Goal: Task Accomplishment & Management: Manage account settings

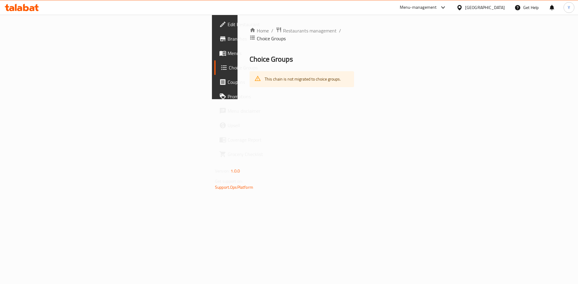
click at [493, 5] on div "Bahrain" at bounding box center [485, 7] width 40 height 7
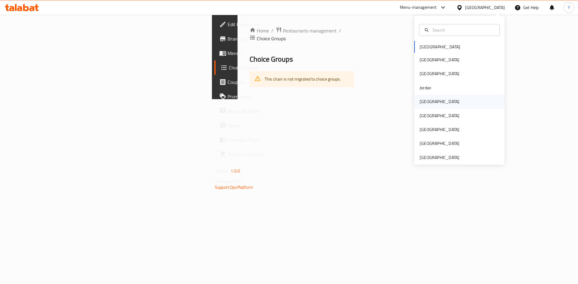
click at [432, 106] on div "[GEOGRAPHIC_DATA]" at bounding box center [439, 102] width 49 height 14
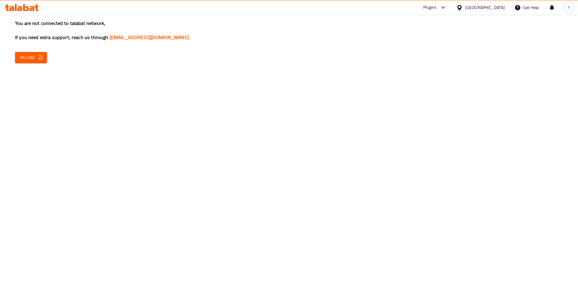
click at [34, 56] on span "Reload" at bounding box center [31, 58] width 22 height 8
click at [502, 10] on div "[GEOGRAPHIC_DATA]" at bounding box center [485, 7] width 40 height 7
click at [33, 58] on span "Reload" at bounding box center [31, 58] width 22 height 8
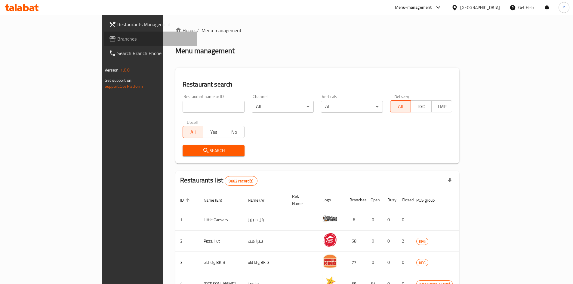
click at [117, 38] on span "Branches" at bounding box center [154, 38] width 75 height 7
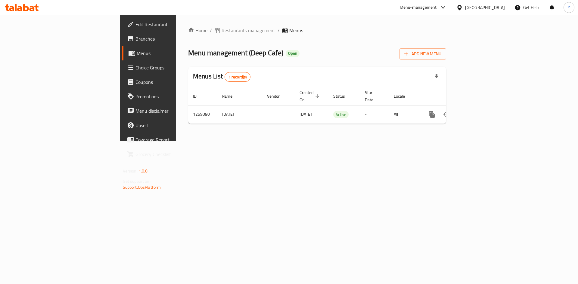
click at [135, 69] on span "Choice Groups" at bounding box center [173, 67] width 76 height 7
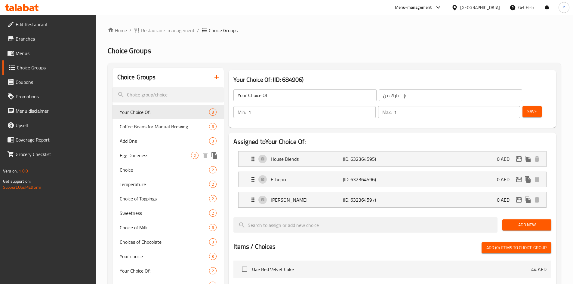
click at [155, 152] on span "Egg Doneness" at bounding box center [156, 155] width 72 height 7
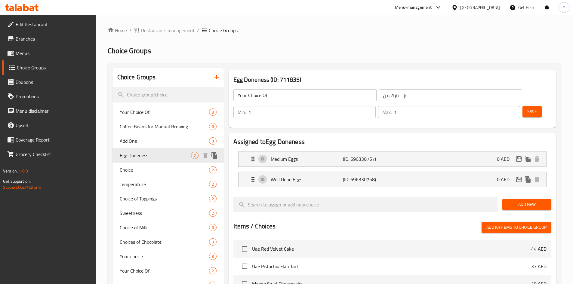
type input "Egg Doneness"
type input "نضج البيض"
click at [293, 156] on p "Medium Eggs" at bounding box center [307, 159] width 72 height 7
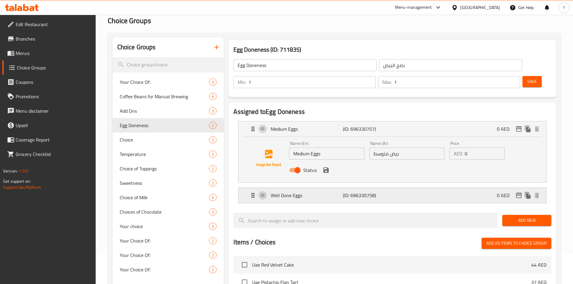
click at [307, 192] on p "Well Done Eggs" at bounding box center [307, 195] width 72 height 7
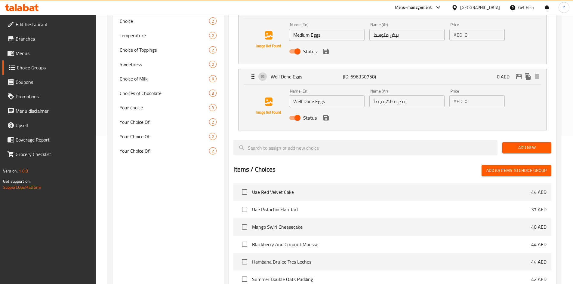
scroll to position [145, 0]
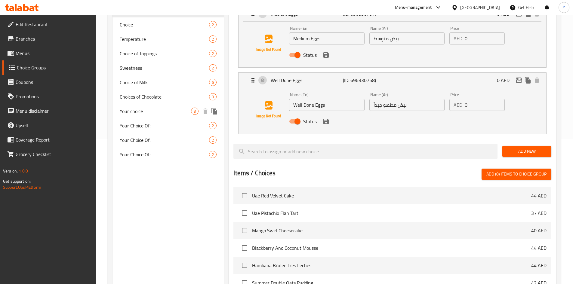
click at [144, 113] on span "Your choice" at bounding box center [156, 111] width 72 height 7
type input "Your choice"
type input "اختيارك"
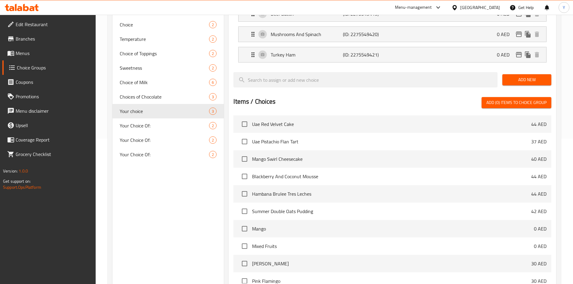
scroll to position [25, 0]
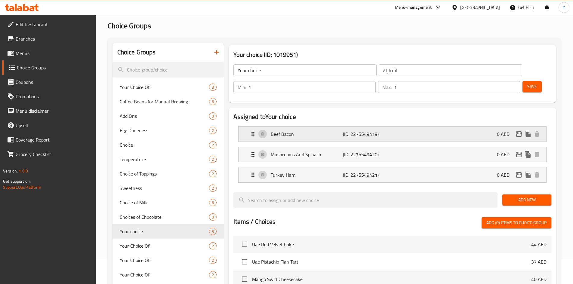
click at [341, 127] on div "Beef Bacon (ID: 2275549419) 0 AED" at bounding box center [394, 134] width 290 height 15
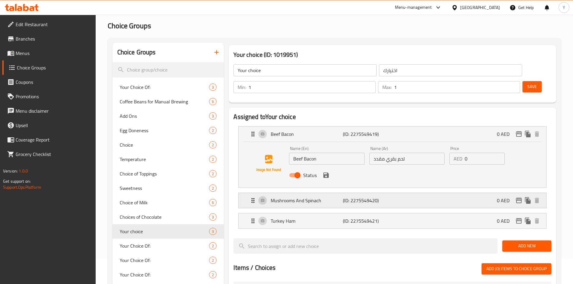
click at [338, 197] on p "Mushrooms And Spinach" at bounding box center [307, 200] width 72 height 7
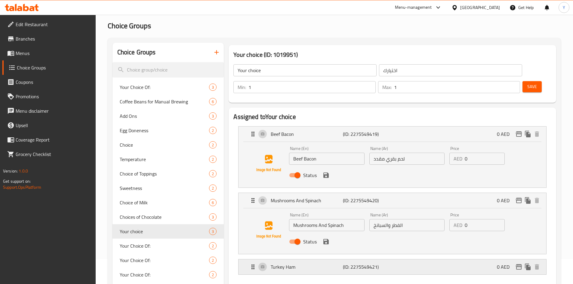
click at [373, 264] on p "(ID: 2275549421)" at bounding box center [367, 267] width 48 height 7
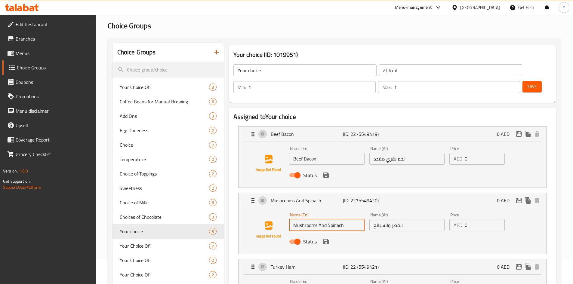
click at [335, 219] on input "Mushrooms And Spinach" at bounding box center [326, 225] width 75 height 12
type input "Mushrooms and Spinach"
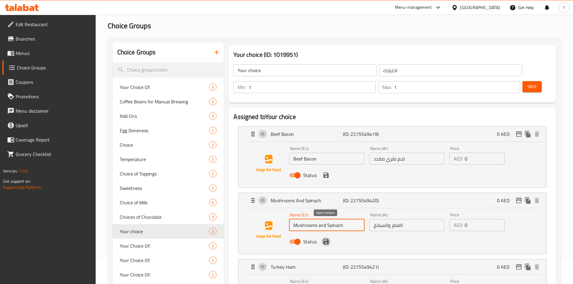
click at [327, 239] on icon "save" at bounding box center [326, 241] width 5 height 5
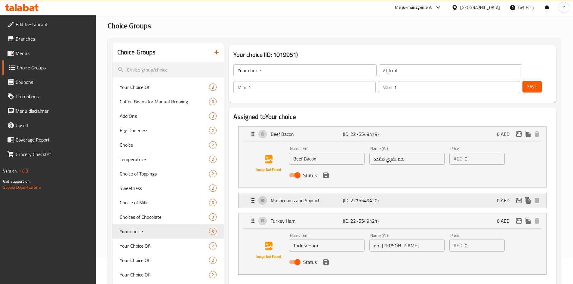
click at [395, 193] on div "Mushrooms and Spinach (ID: 2275549420) 0 AED" at bounding box center [394, 200] width 290 height 15
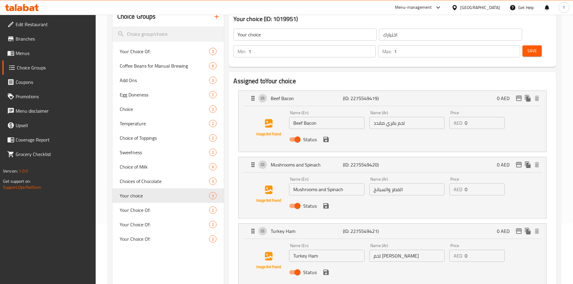
scroll to position [90, 0]
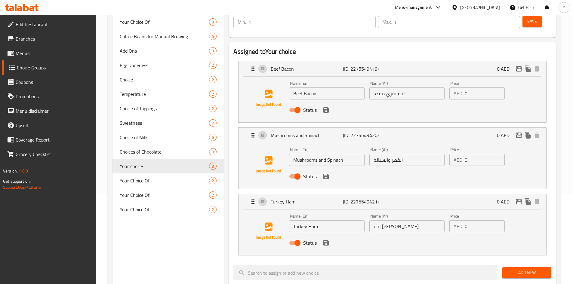
click at [318, 221] on input "Turkey Ham" at bounding box center [326, 227] width 75 height 12
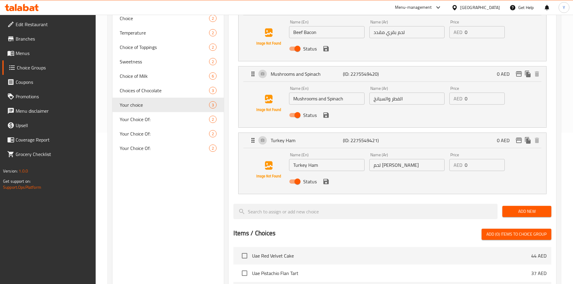
scroll to position [0, 0]
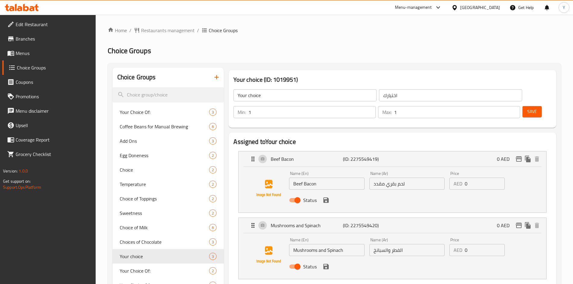
drag, startPoint x: 420, startPoint y: 116, endPoint x: 431, endPoint y: 114, distance: 11.2
click at [528, 108] on span "Save" at bounding box center [533, 112] width 10 height 8
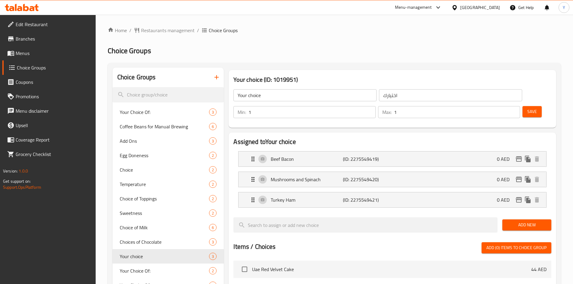
click at [481, 7] on div "[GEOGRAPHIC_DATA]" at bounding box center [480, 7] width 40 height 7
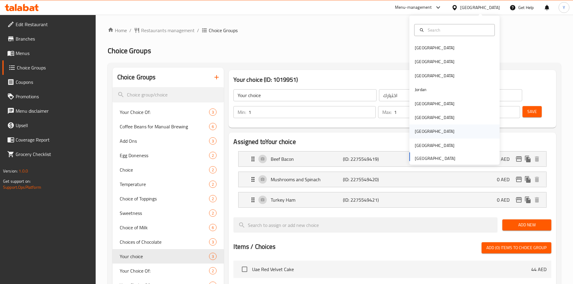
click at [430, 135] on div "[GEOGRAPHIC_DATA]" at bounding box center [455, 132] width 90 height 14
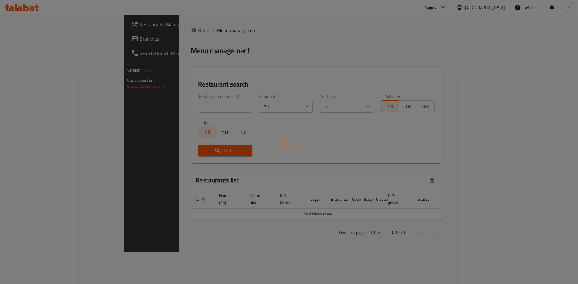
click at [24, 42] on div at bounding box center [289, 142] width 578 height 284
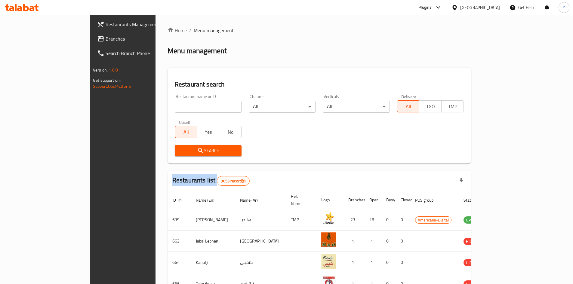
click at [90, 42] on div "Restaurants Management Branches Search Branch Phone Version: 1.0.0 Get support …" at bounding box center [286, 235] width 393 height 441
click at [106, 42] on span "Branches" at bounding box center [143, 38] width 75 height 7
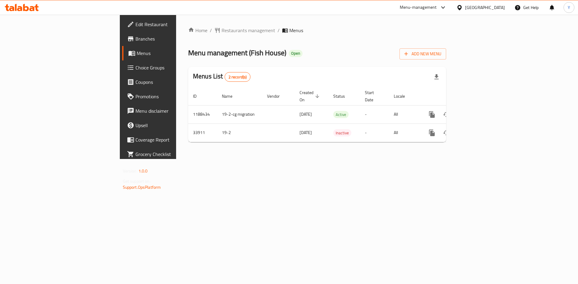
click at [135, 69] on span "Choice Groups" at bounding box center [173, 67] width 76 height 7
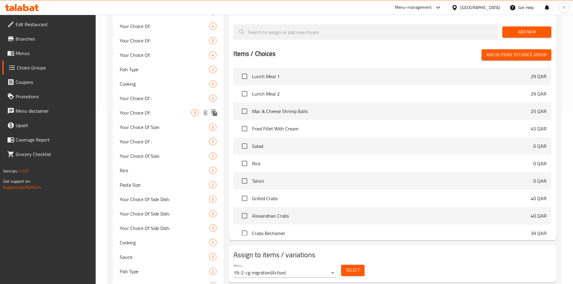
scroll to position [215, 0]
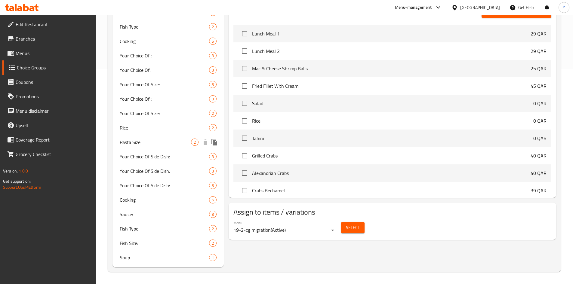
click at [144, 143] on span "Pasta Size" at bounding box center [156, 142] width 72 height 7
type input "Pasta Size"
type input "حجم مكرونه"
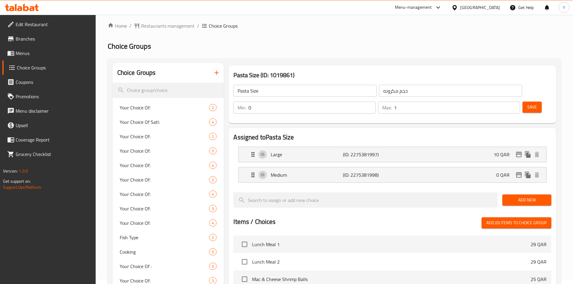
scroll to position [0, 0]
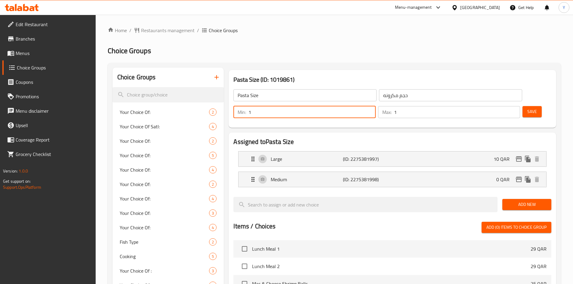
type input "1"
click at [376, 106] on input "1" at bounding box center [312, 112] width 127 height 12
click at [528, 108] on span "Save" at bounding box center [533, 112] width 10 height 8
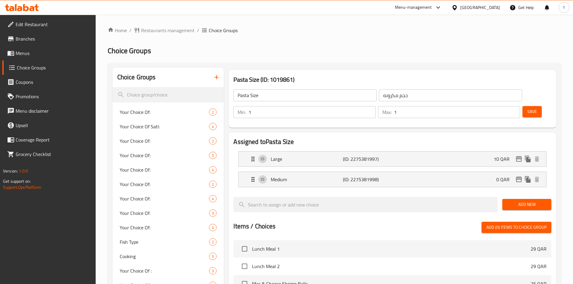
click at [460, 7] on div at bounding box center [456, 7] width 9 height 7
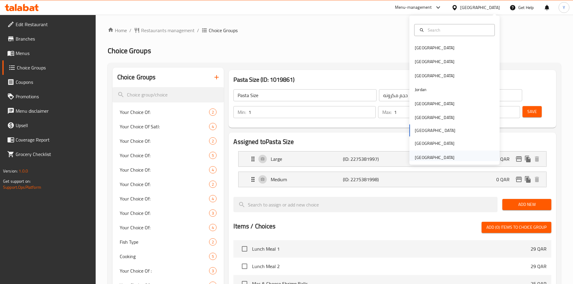
click at [430, 157] on div "[GEOGRAPHIC_DATA]" at bounding box center [435, 157] width 40 height 7
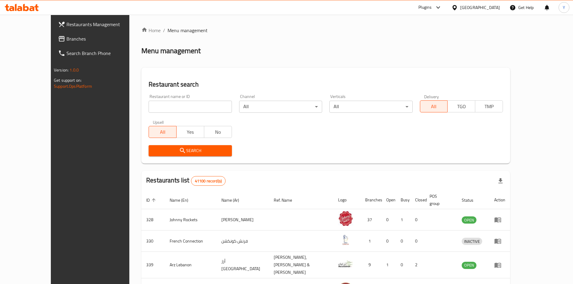
click at [67, 37] on span "Branches" at bounding box center [104, 38] width 75 height 7
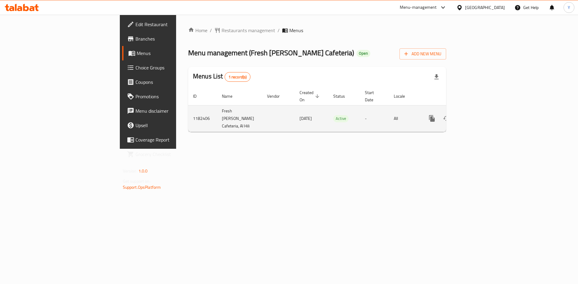
click at [479, 115] on icon "enhanced table" at bounding box center [475, 118] width 7 height 7
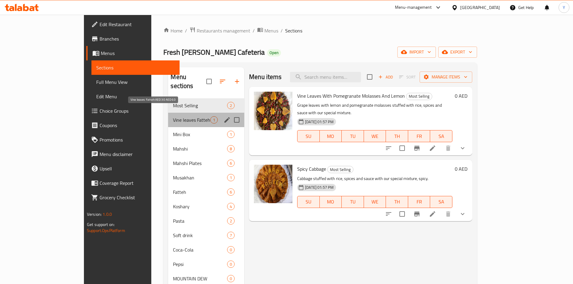
click at [175, 116] on span "Vine leaves Fatteh AED 30 AED 60" at bounding box center [191, 119] width 37 height 7
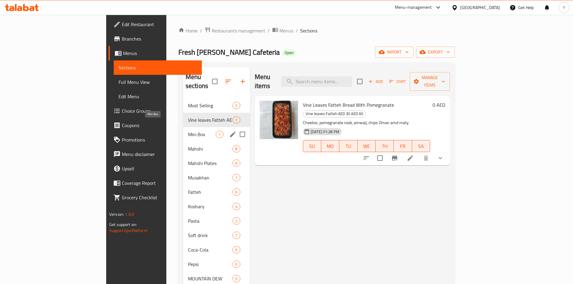
click at [188, 131] on span "Mini Box" at bounding box center [202, 134] width 28 height 7
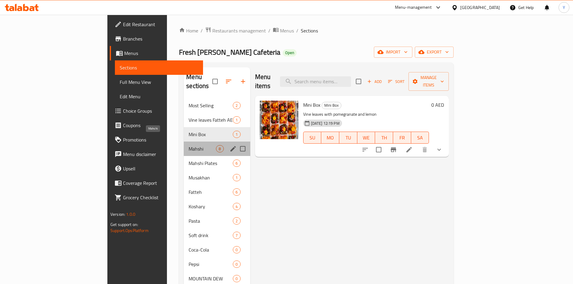
click at [189, 145] on span "Mahshi" at bounding box center [202, 148] width 27 height 7
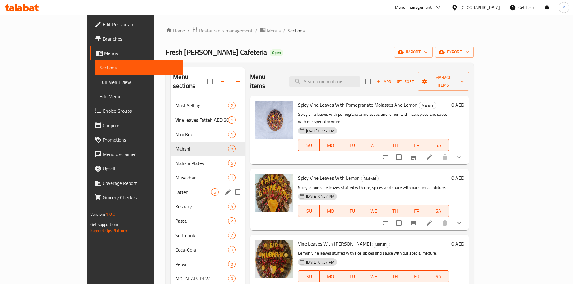
scroll to position [84, 0]
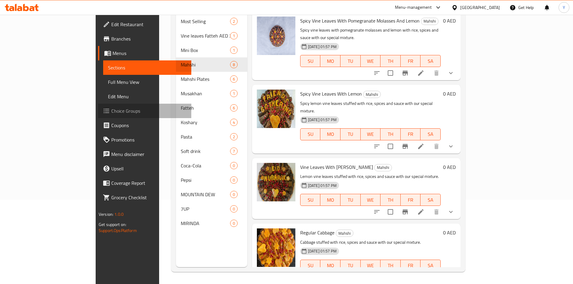
click at [111, 112] on span "Choice Groups" at bounding box center [148, 110] width 75 height 7
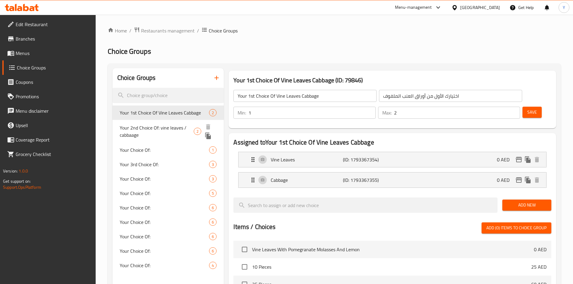
click at [184, 135] on span "Your 2nd Choice Of: vine leaves / cabbaage" at bounding box center [157, 131] width 74 height 14
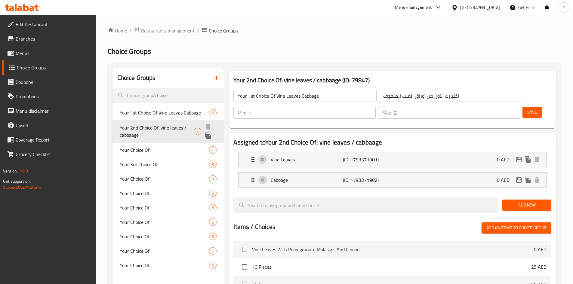
type input "Your 2nd Choice Of: vine leaves / cabbaage"
type input "إختيارك الثاني من:"
type input "1"
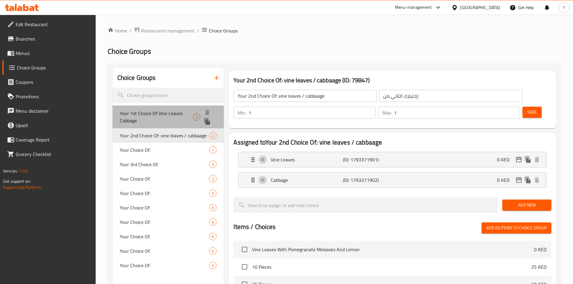
click at [168, 109] on div "Your 1st Choice Of Vine Leaves Cabbage 2" at bounding box center [169, 117] width 112 height 23
type input "Your 1st Choice Of Vine Leaves Cabbage"
type input "اختيارك الأول من أوراق العنب الملفوف"
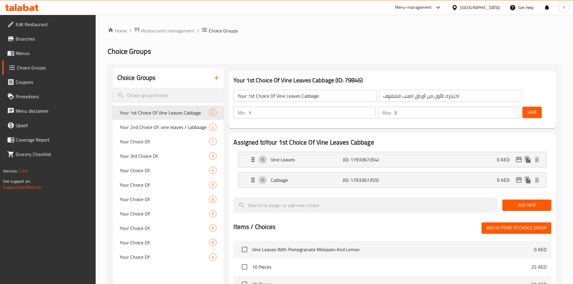
click at [503, 107] on input "3" at bounding box center [457, 113] width 126 height 12
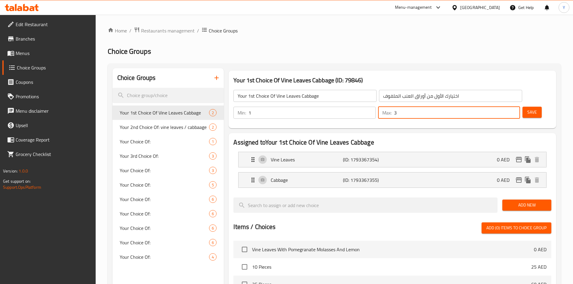
click at [528, 109] on span "Save" at bounding box center [533, 113] width 10 height 8
click at [503, 107] on input "2" at bounding box center [457, 113] width 126 height 12
type input "1"
click at [503, 107] on input "1" at bounding box center [457, 113] width 126 height 12
click at [528, 109] on span "Save" at bounding box center [533, 113] width 10 height 8
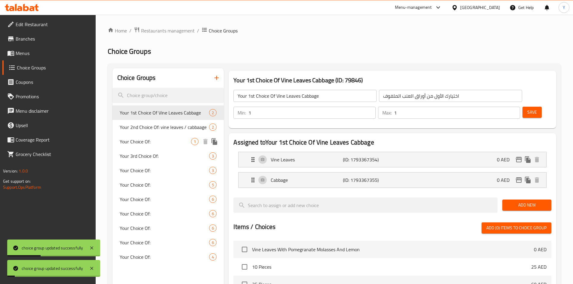
click at [176, 141] on span "Your Choice Of:" at bounding box center [156, 141] width 72 height 7
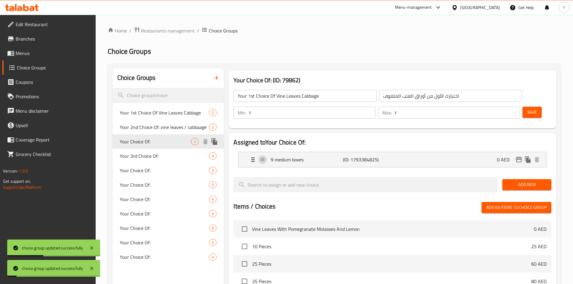
type input "Your Choice Of:"
type input "إختيارك من:"
type input "0"
click at [170, 155] on span "Your 3rd Choice Of:" at bounding box center [156, 156] width 72 height 7
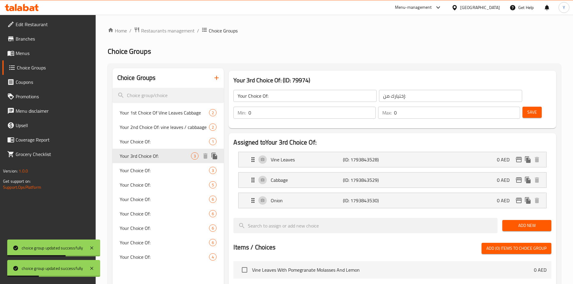
type input "Your 3rd Choice Of:"
type input "اختيارك الثالث من:"
type input "1"
click at [165, 169] on span "Your Choice Of:" at bounding box center [156, 170] width 72 height 7
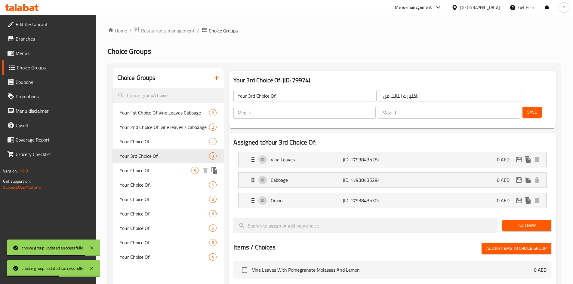
type input "Your Choice Of:"
type input "إختيارك من:"
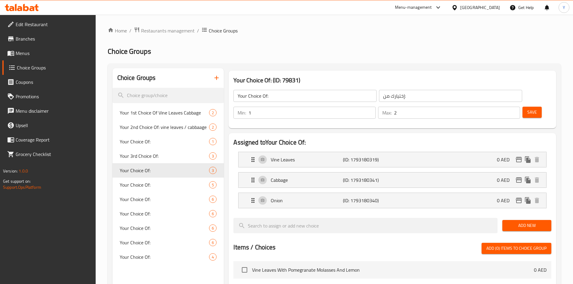
click at [503, 107] on input "2" at bounding box center [457, 113] width 126 height 12
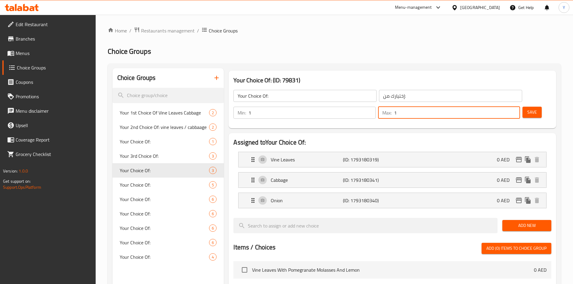
type input "1"
click at [503, 107] on input "1" at bounding box center [457, 113] width 126 height 12
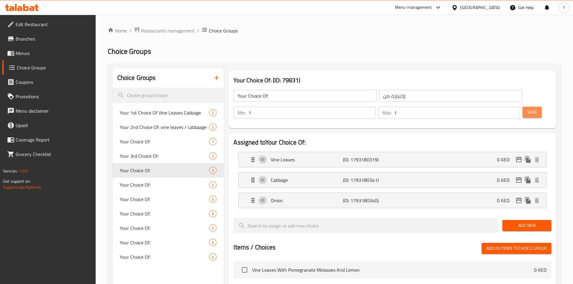
click at [528, 109] on span "Save" at bounding box center [533, 113] width 10 height 8
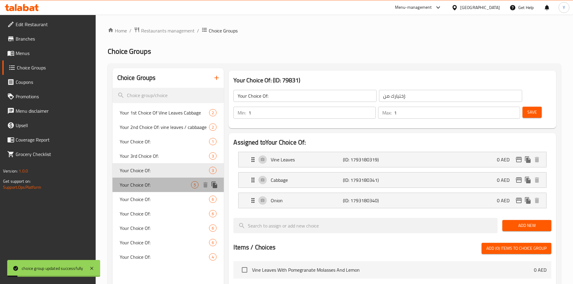
click at [161, 192] on div "Your Choice Of: 5" at bounding box center [169, 185] width 112 height 14
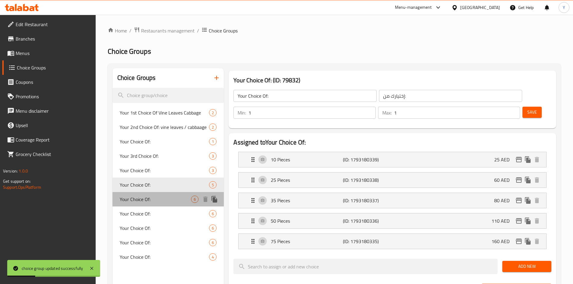
click at [161, 198] on span "Your Choice Of:" at bounding box center [156, 199] width 72 height 7
type input "0"
type input "6"
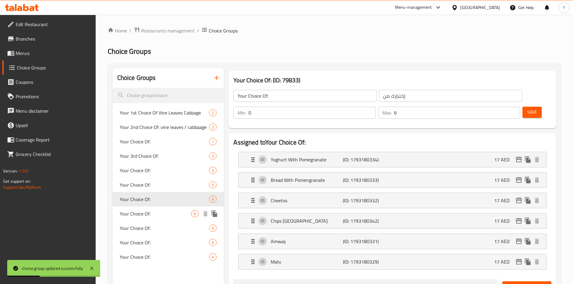
click at [161, 212] on span "Your Choice Of:" at bounding box center [156, 213] width 72 height 7
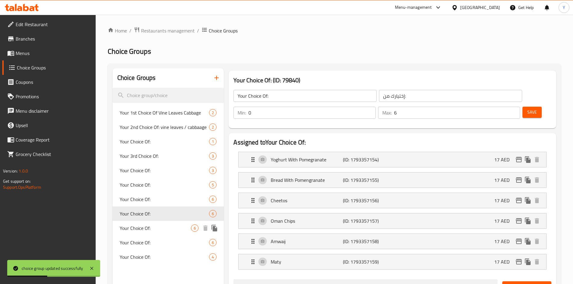
click at [159, 229] on span "Your Choice Of:" at bounding box center [156, 228] width 72 height 7
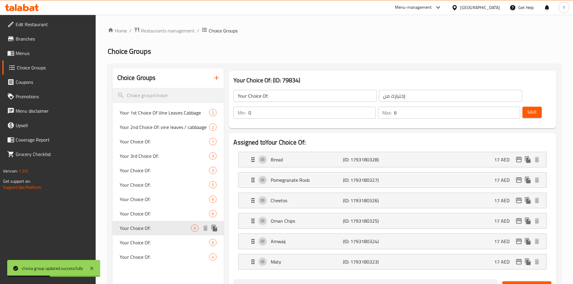
type input "1"
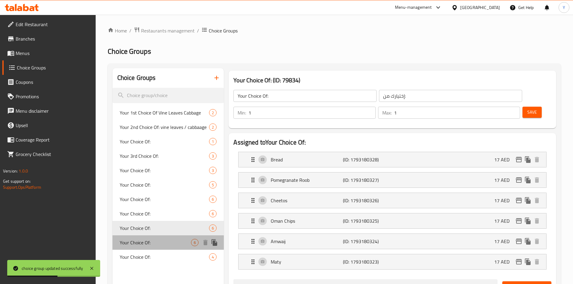
click at [156, 244] on span "Your Choice Of:" at bounding box center [156, 242] width 72 height 7
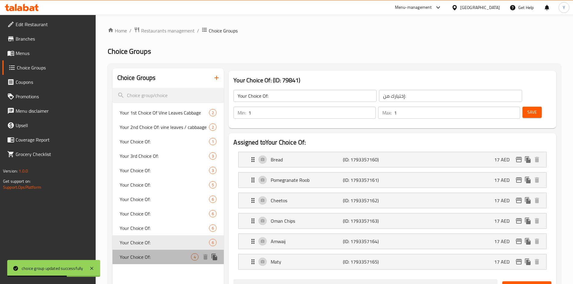
click at [151, 258] on span "Your Choice Of:" at bounding box center [156, 257] width 72 height 7
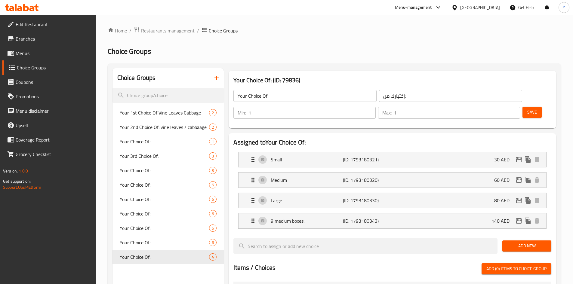
click at [469, 9] on div "[GEOGRAPHIC_DATA]" at bounding box center [480, 7] width 40 height 7
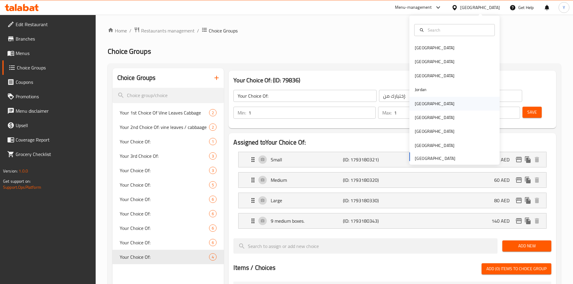
click at [423, 104] on div "[GEOGRAPHIC_DATA]" at bounding box center [435, 104] width 40 height 7
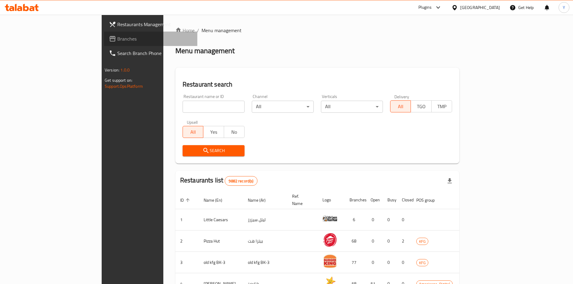
click at [117, 41] on span "Branches" at bounding box center [154, 38] width 75 height 7
